Goal: Task Accomplishment & Management: Manage account settings

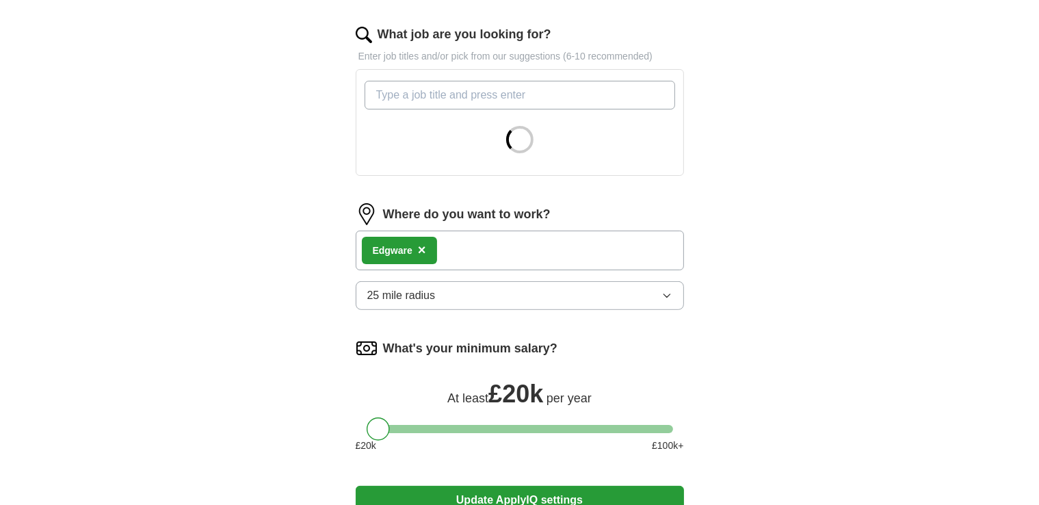
scroll to position [458, 0]
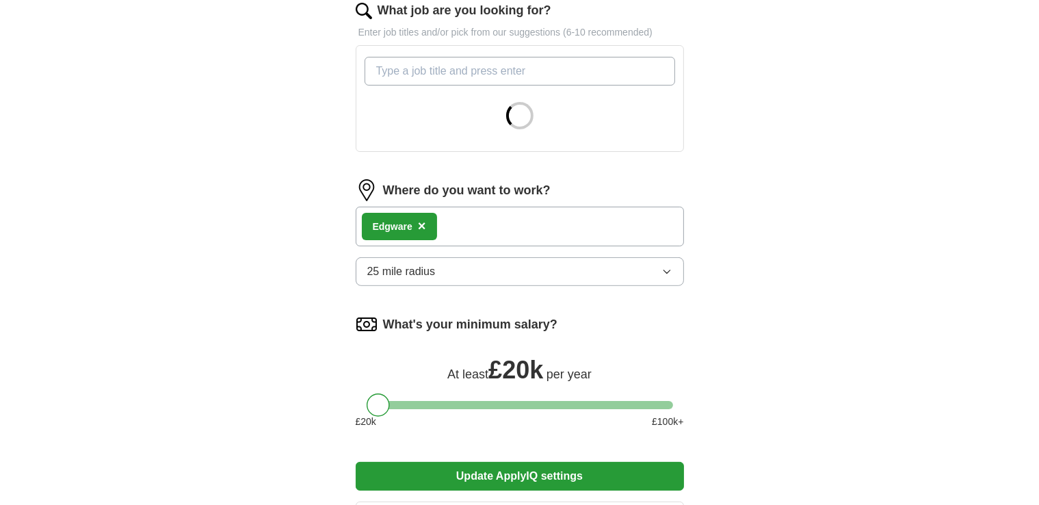
click at [624, 266] on button "25 mile radius" at bounding box center [520, 271] width 328 height 29
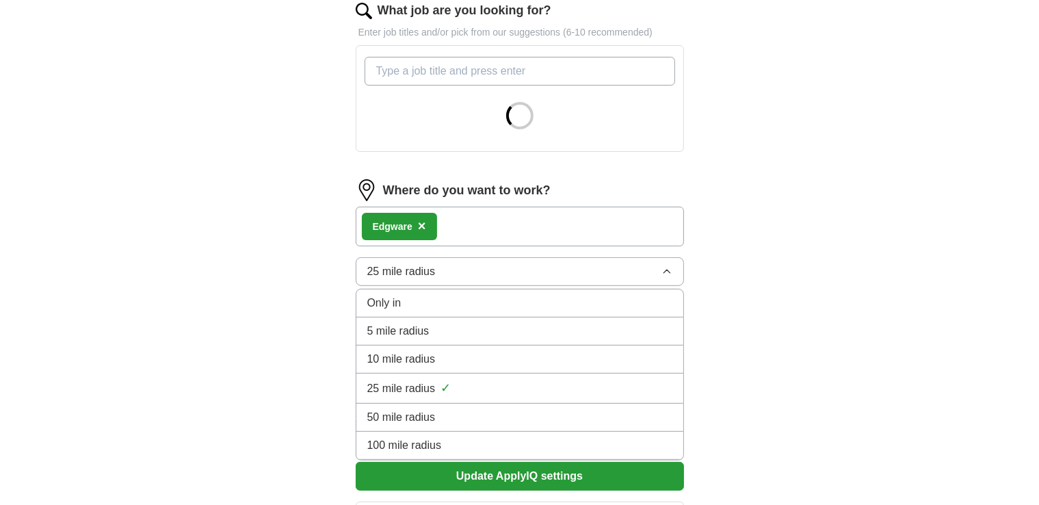
click at [402, 351] on span "10 mile radius" at bounding box center [401, 359] width 68 height 16
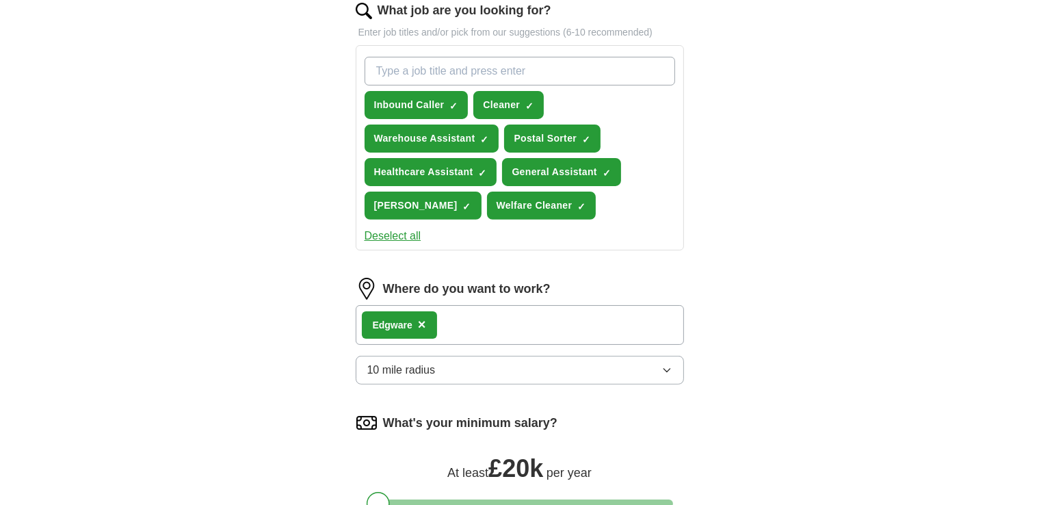
click at [430, 69] on input "What job are you looking for?" at bounding box center [520, 71] width 311 height 29
type input "Part Time"
click at [584, 228] on div "Deselect all" at bounding box center [520, 236] width 316 height 16
click at [586, 77] on input "Part Time" at bounding box center [520, 71] width 311 height 29
click at [0, 0] on span "×" at bounding box center [0, 0] width 0 height 0
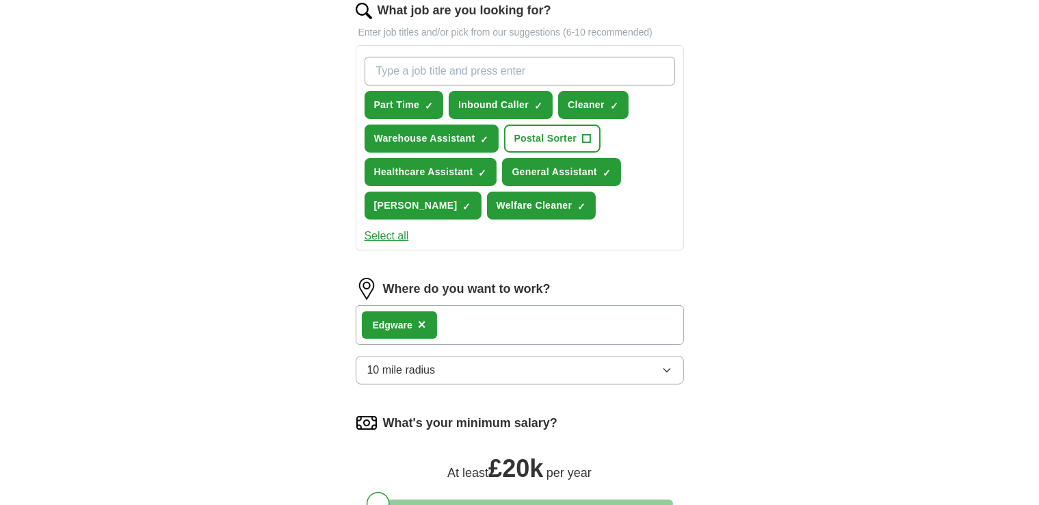
click at [464, 58] on input "What job are you looking for?" at bounding box center [520, 71] width 311 height 29
type input "Part Time"
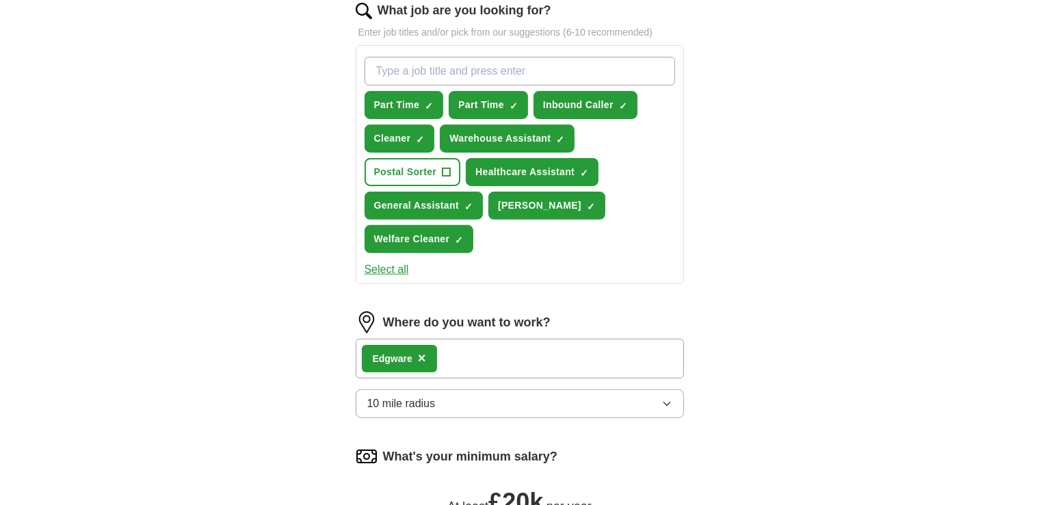
click at [484, 66] on input "What job are you looking for?" at bounding box center [520, 71] width 311 height 29
click at [441, 66] on input "What job are you looking for?" at bounding box center [520, 71] width 311 height 29
type input "part time"
click at [441, 66] on input "part time" at bounding box center [520, 71] width 311 height 29
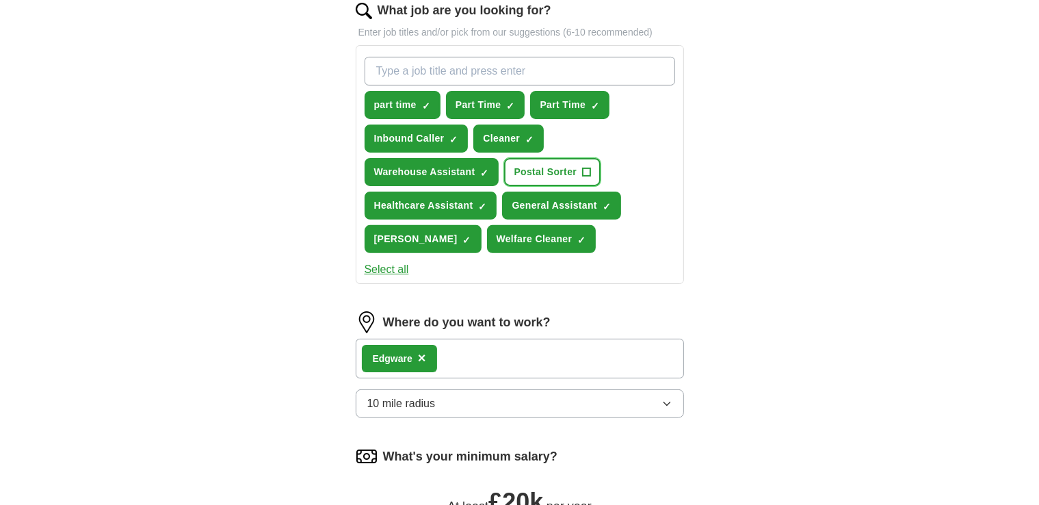
click at [591, 167] on span "+" at bounding box center [587, 172] width 8 height 11
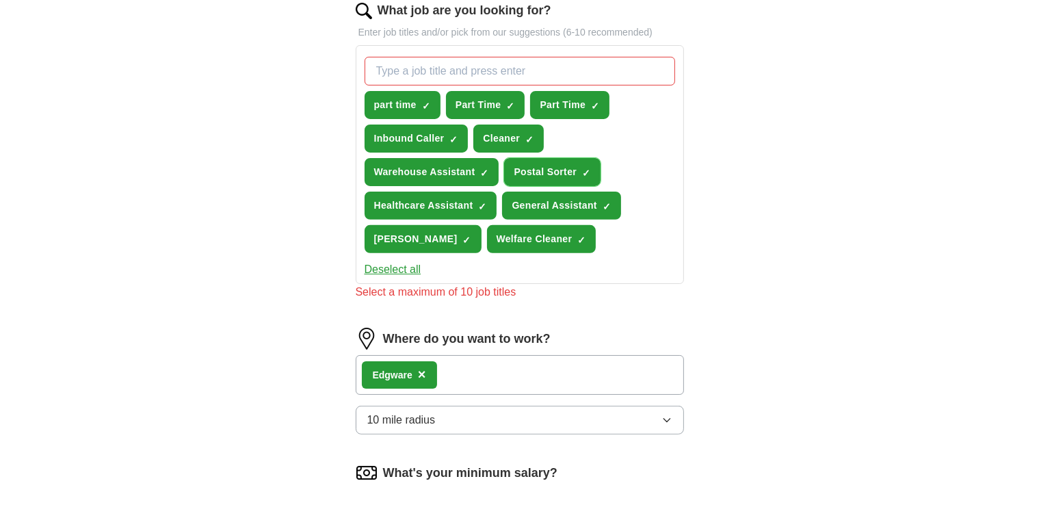
click at [0, 0] on span "×" at bounding box center [0, 0] width 0 height 0
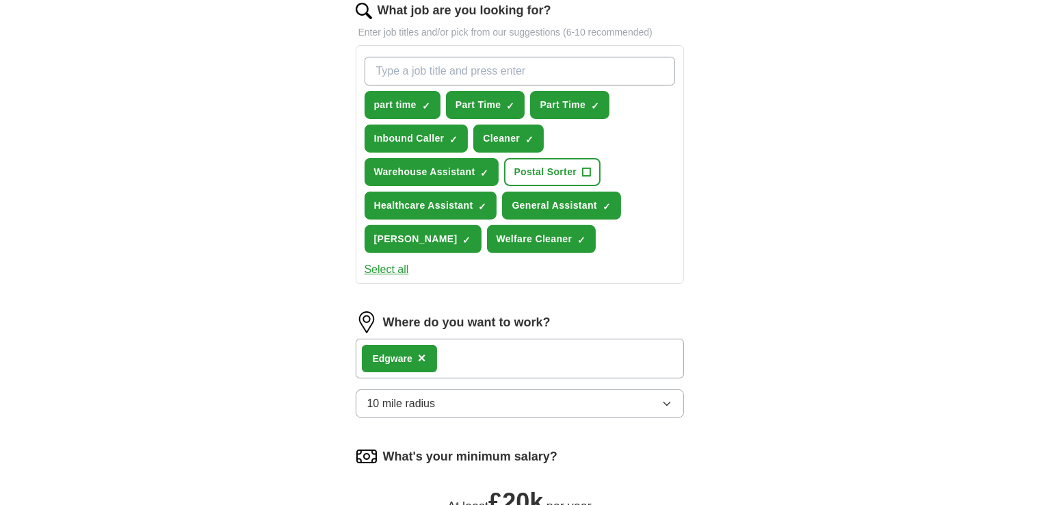
click at [613, 261] on div "Select all" at bounding box center [520, 269] width 316 height 16
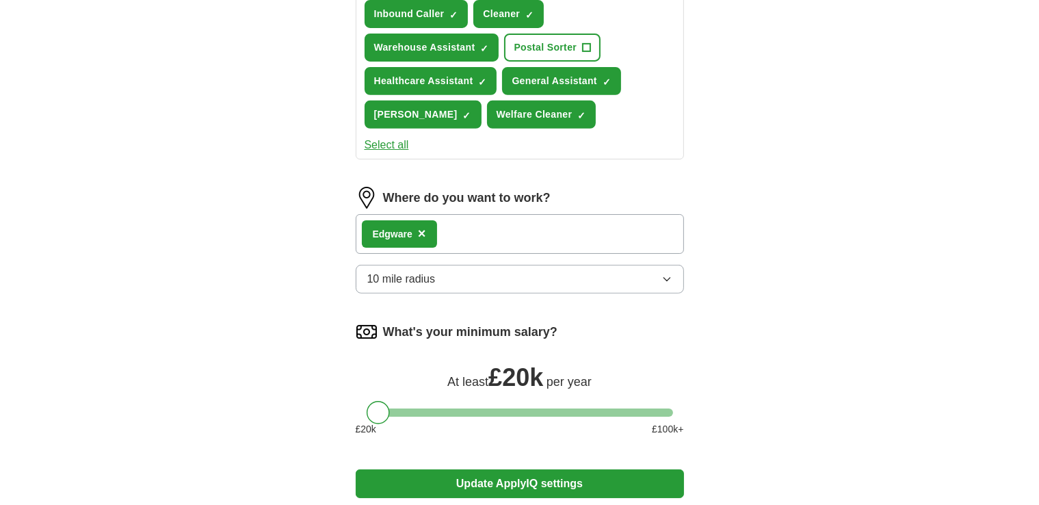
scroll to position [712, 0]
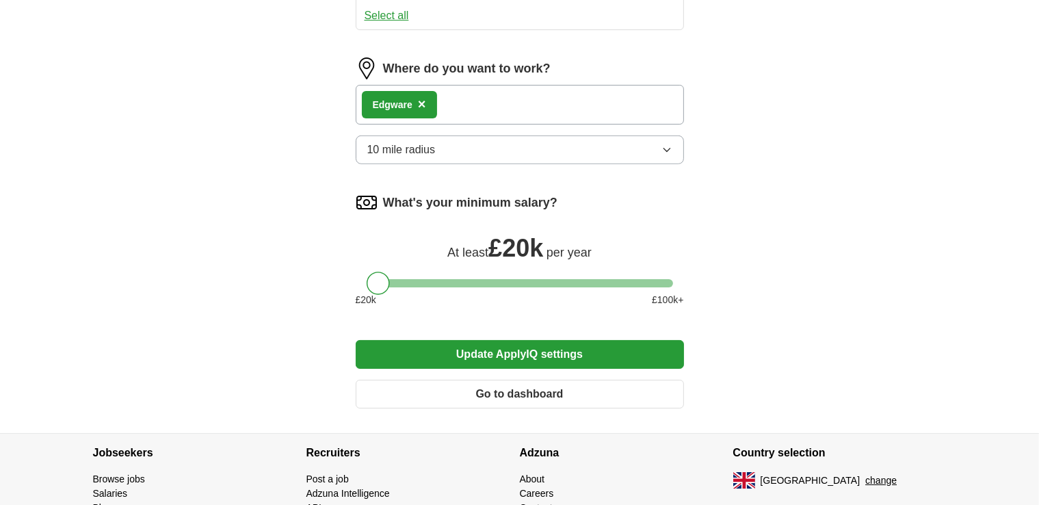
click at [497, 357] on button "Update ApplyIQ settings" at bounding box center [520, 354] width 328 height 29
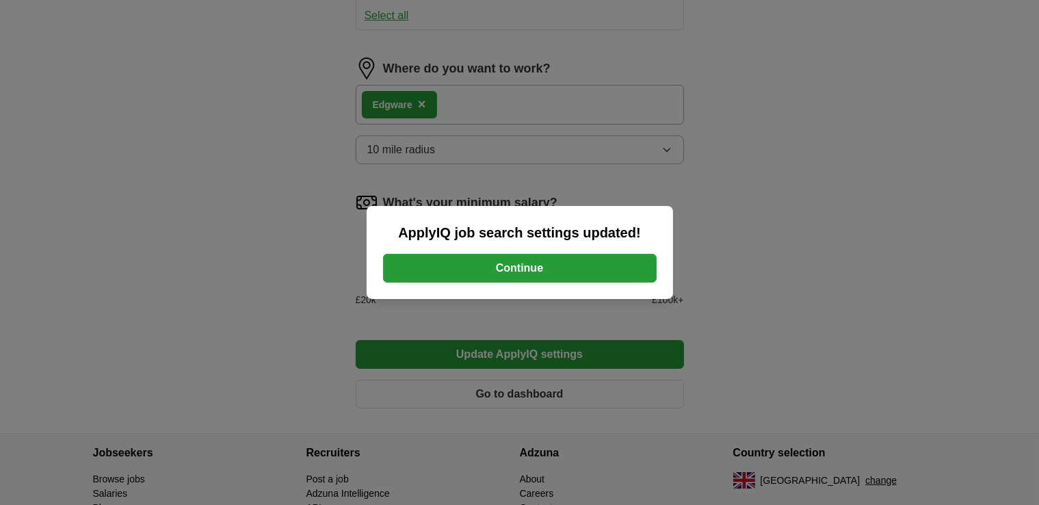
click at [525, 263] on button "Continue" at bounding box center [520, 268] width 274 height 29
